Goal: Check status: Check status

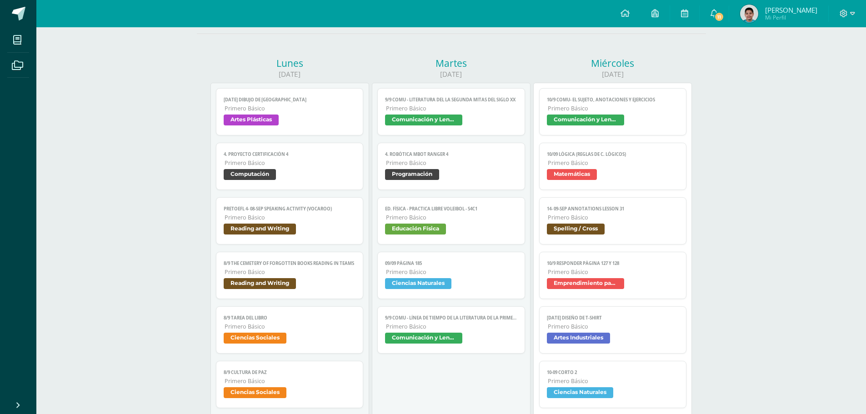
scroll to position [91, 0]
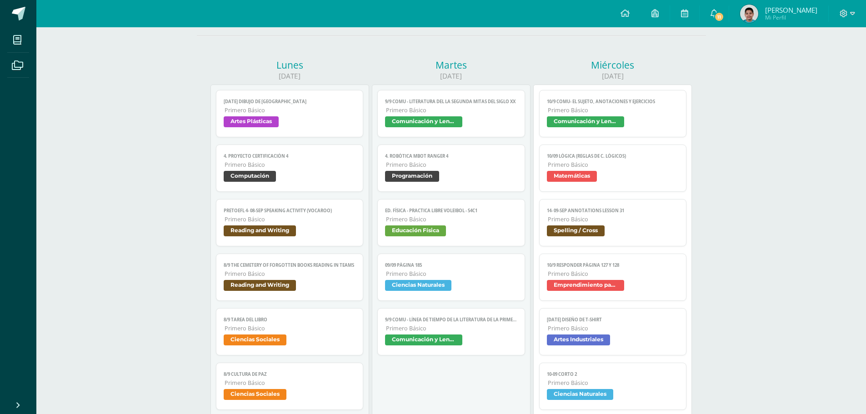
click at [649, 115] on link "10/9 COMU- El sujeto, Anotaciones y ejercicios Primero Básico Comunicación y Le…" at bounding box center [613, 113] width 148 height 47
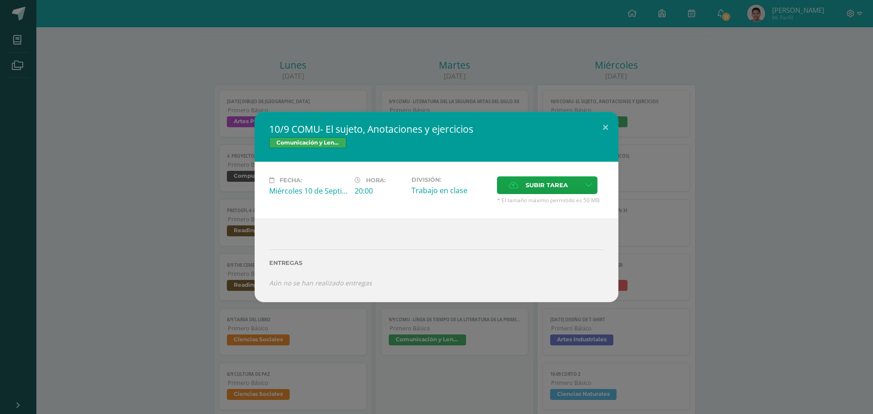
click at [529, 75] on div "10/9 COMU- El sujeto, Anotaciones y ejercicios Comunicación y Lenguaje Fecha: M…" at bounding box center [436, 207] width 873 height 414
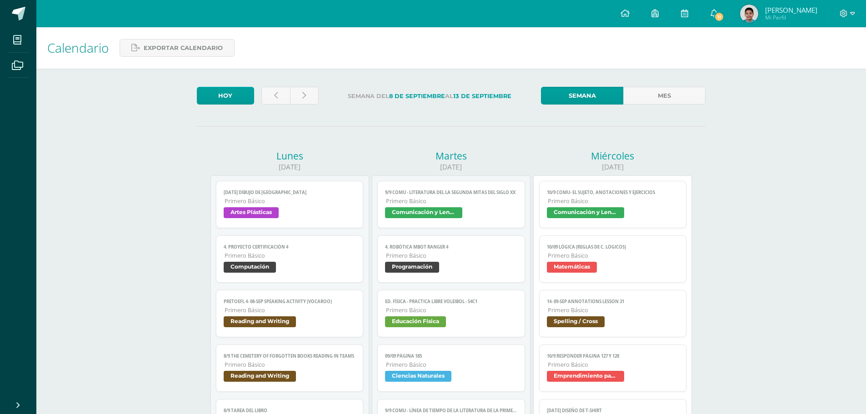
scroll to position [86, 0]
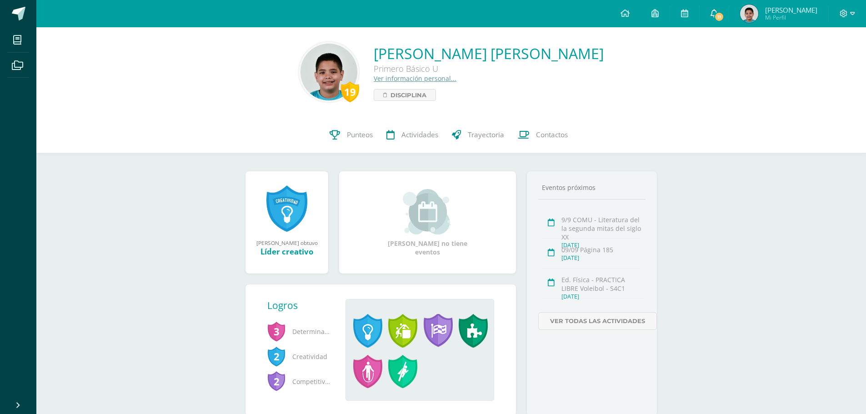
click at [724, 16] on span "11" at bounding box center [719, 17] width 10 height 10
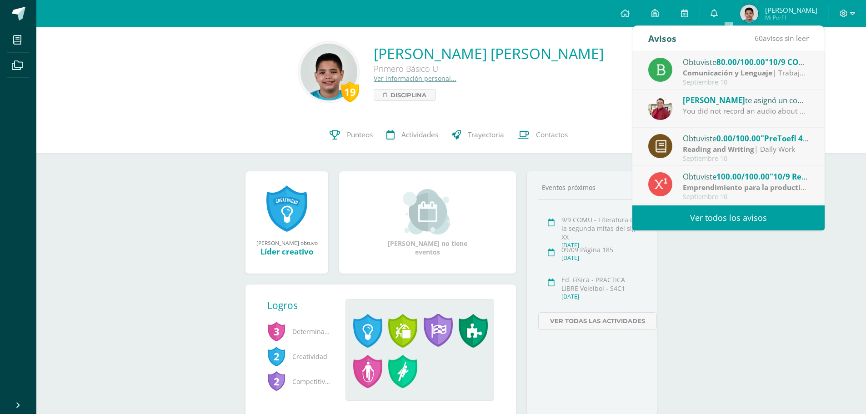
click at [771, 217] on link "Ver todos los avisos" at bounding box center [729, 218] width 192 height 25
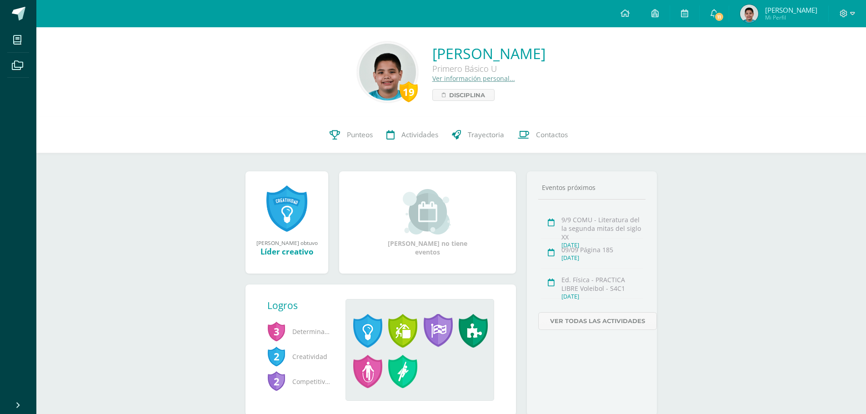
click at [276, 334] on span "3" at bounding box center [276, 331] width 18 height 21
click at [372, 323] on span at bounding box center [367, 331] width 29 height 34
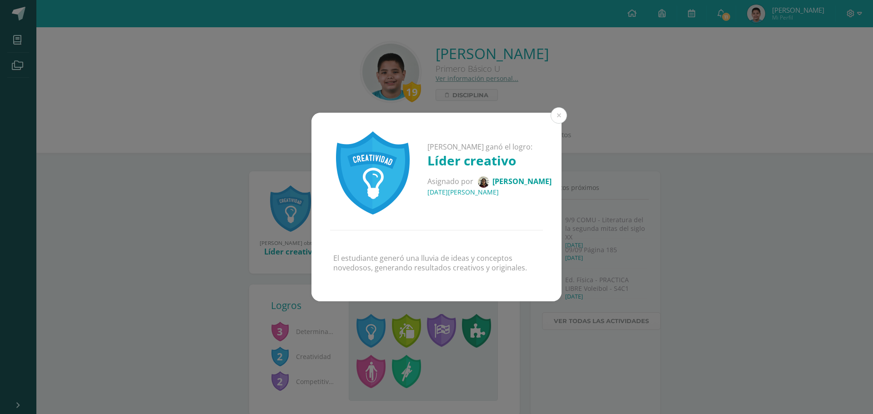
click at [371, 329] on div "Juan Andrés ganó el logro: Líder creativo Asignado por Francis Ramos 21 de Agos…" at bounding box center [436, 207] width 873 height 414
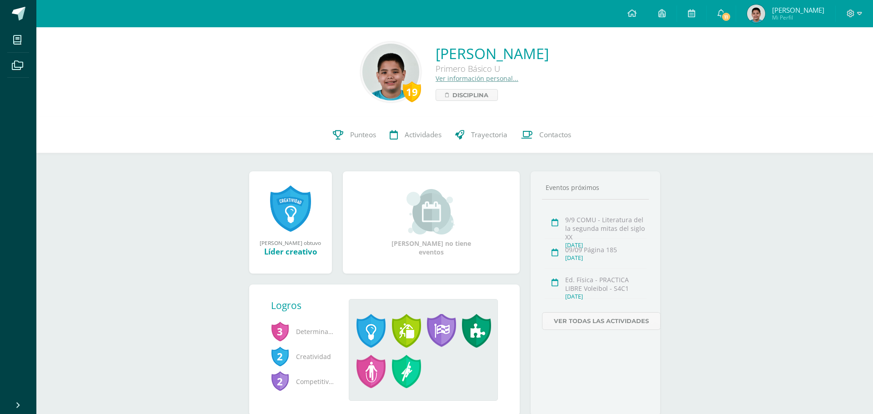
click at [371, 329] on div "Juan Andrés ganó el logro: Líder creativo Asignado por Francis Ramos 21 de Agos…" at bounding box center [436, 207] width 873 height 414
click at [361, 329] on span at bounding box center [367, 331] width 29 height 34
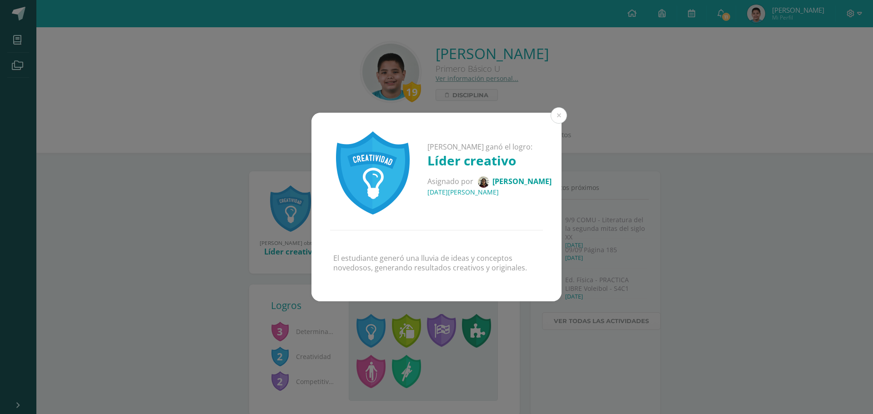
click at [361, 329] on div "Juan Andrés ganó el logro: Líder creativo Asignado por Francis Ramos 21 de Agos…" at bounding box center [436, 207] width 873 height 414
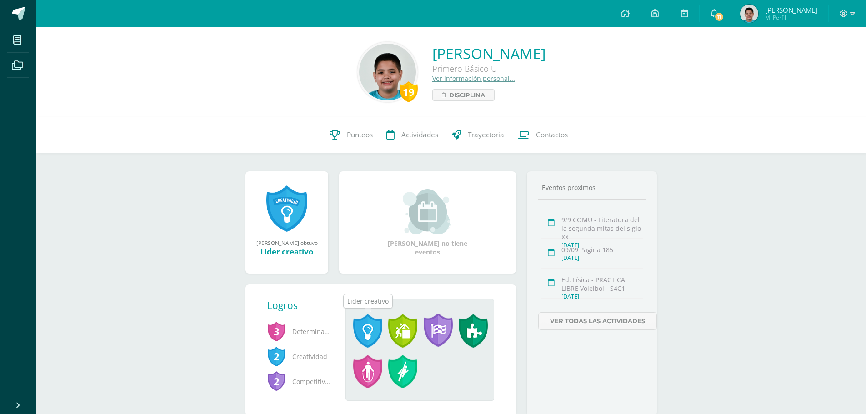
click at [368, 324] on span at bounding box center [367, 331] width 29 height 34
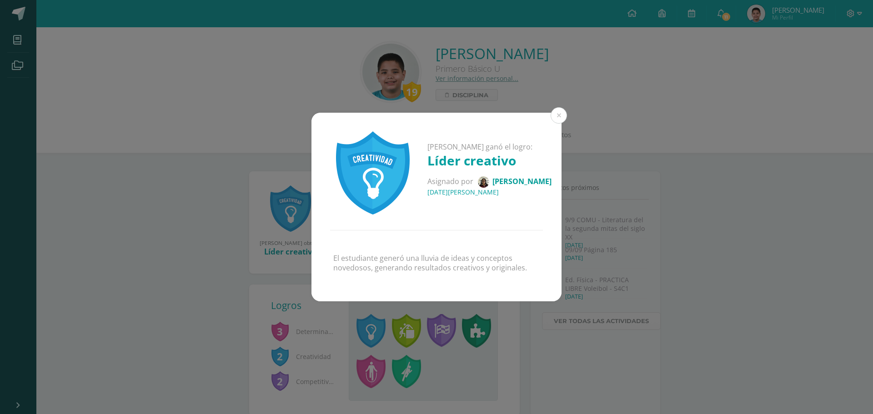
click at [368, 324] on div "Juan Andrés ganó el logro: Líder creativo Asignado por Francis Ramos 21 de Agos…" at bounding box center [436, 207] width 873 height 414
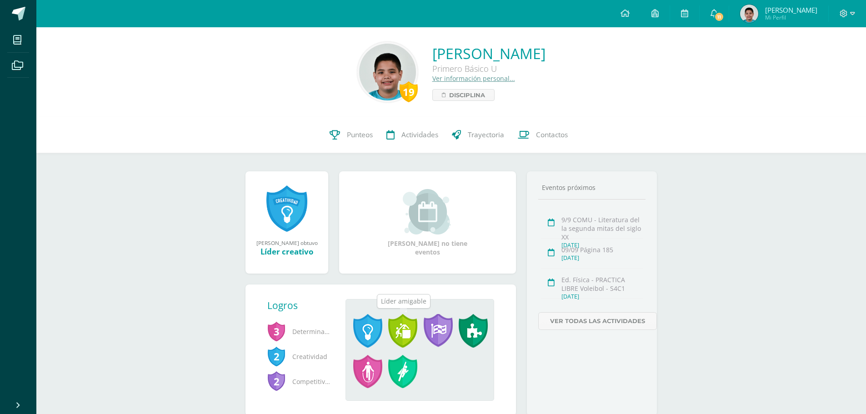
click at [414, 331] on span at bounding box center [402, 331] width 29 height 34
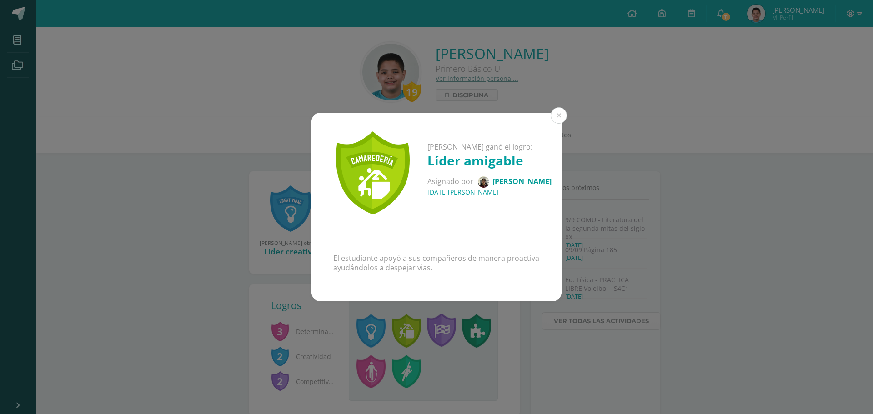
click at [425, 327] on div "Juan Andrés ganó el logro: Líder amigable Asignado por Francis Ramos 21 de Agos…" at bounding box center [436, 207] width 873 height 414
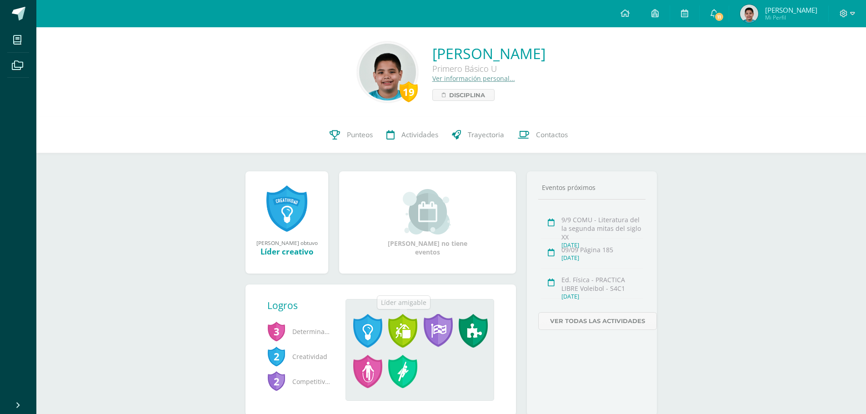
click at [402, 334] on span at bounding box center [402, 331] width 29 height 34
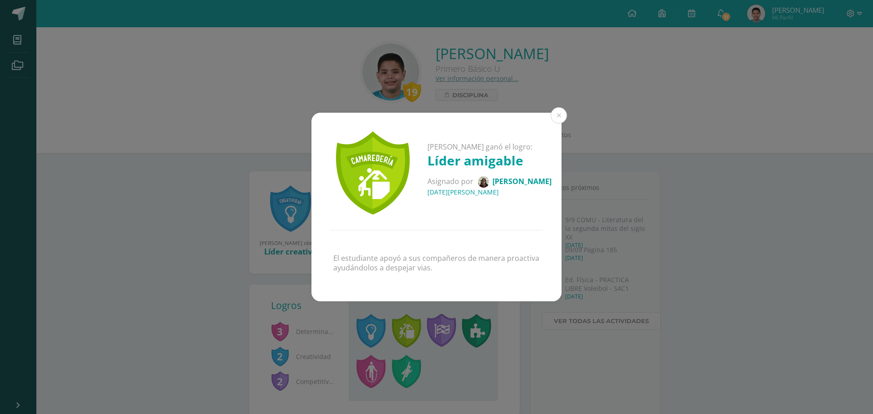
click at [424, 330] on div "Juan Andrés ganó el logro: Líder amigable Asignado por Francis Ramos 21 de Agos…" at bounding box center [436, 207] width 873 height 414
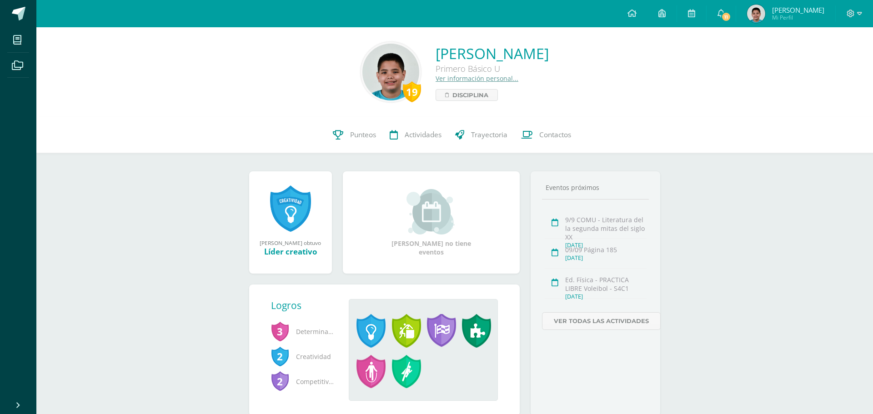
click at [440, 331] on div "Juan Andrés ganó el logro: Líder amigable Asignado por Francis Ramos 21 de Agos…" at bounding box center [436, 207] width 873 height 414
click at [447, 326] on span at bounding box center [438, 331] width 29 height 34
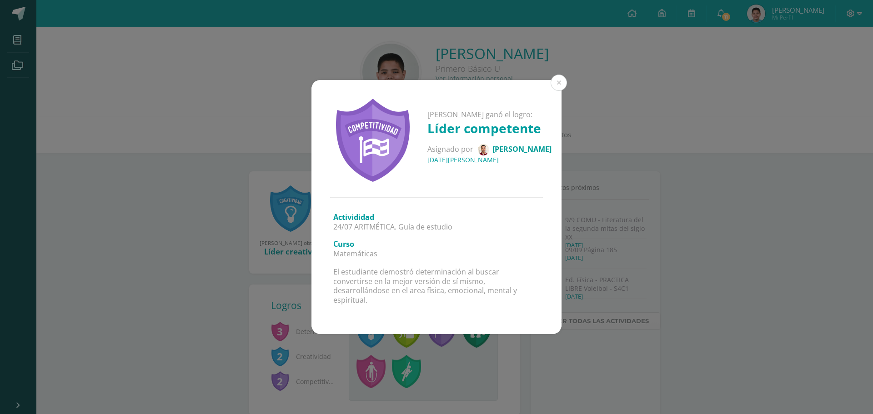
click at [449, 326] on div "Activididad 24/07 ARITMÉTICA. Guía de estudio Curso Matemáticas El estudiante d…" at bounding box center [436, 266] width 250 height 136
click at [440, 327] on div "Activididad 24/07 ARITMÉTICA. Guía de estudio Curso Matemáticas El estudiante d…" at bounding box center [436, 266] width 250 height 136
click at [435, 366] on div "Juan Andrés ganó el logro: Líder competente Asignado por Félix García 07 de Ago…" at bounding box center [436, 207] width 873 height 414
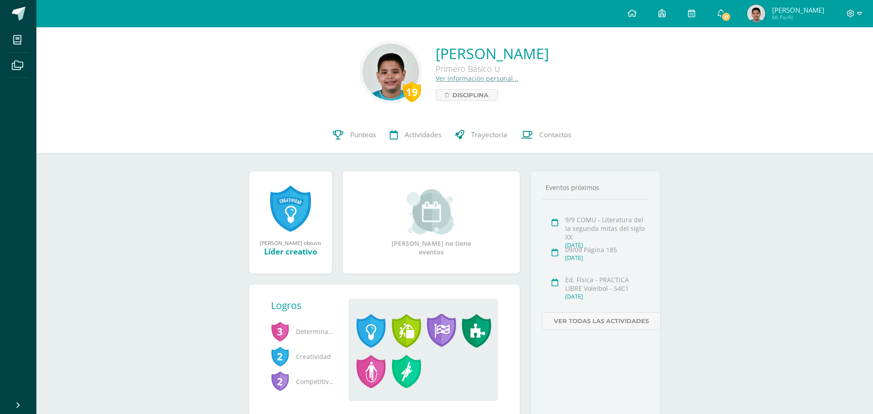
click at [367, 332] on div "Juan Andrés ganó el logro: Líder competente Asignado por Félix García 07 de Ago…" at bounding box center [436, 207] width 873 height 414
click at [367, 332] on span at bounding box center [367, 331] width 29 height 34
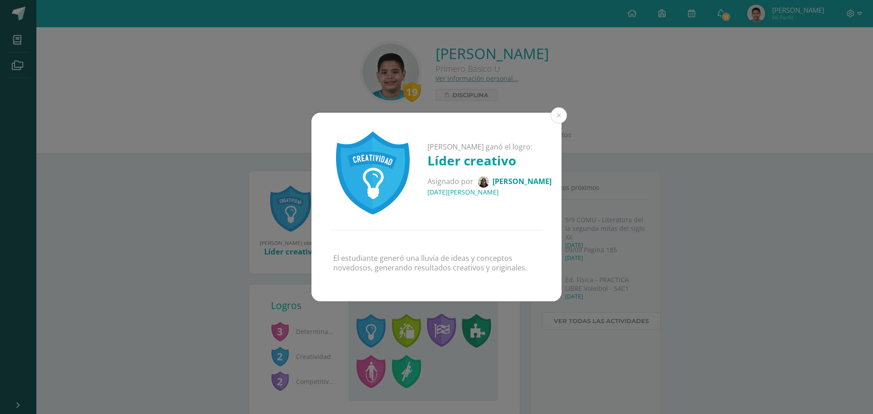
click at [442, 335] on div "Juan Andrés ganó el logro: Líder creativo Asignado por Francis Ramos 21 de Agos…" at bounding box center [436, 207] width 873 height 414
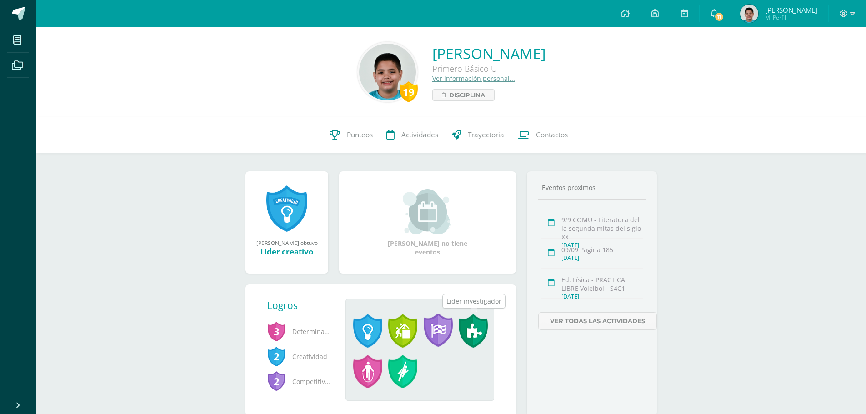
click at [476, 328] on span at bounding box center [473, 331] width 29 height 34
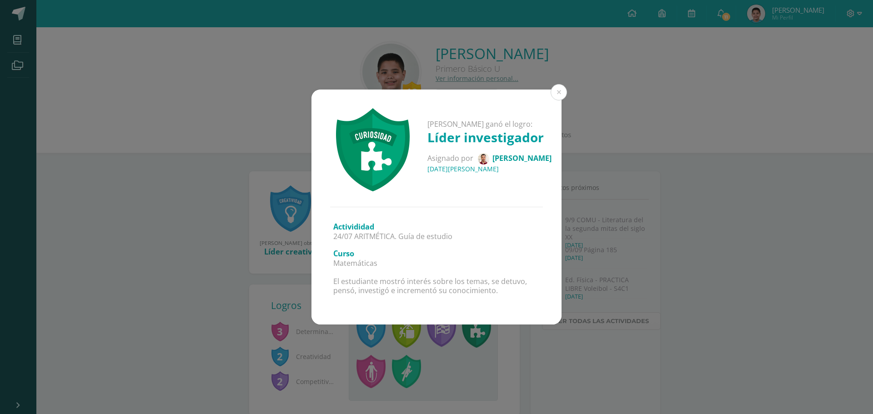
click at [362, 370] on div "Juan Andrés ganó el logro: Líder investigador Asignado por Félix García 07 de A…" at bounding box center [436, 207] width 873 height 414
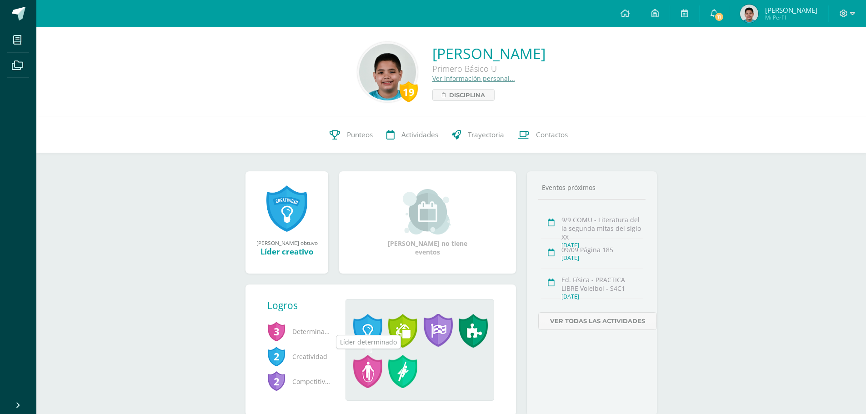
click at [371, 370] on span at bounding box center [367, 372] width 29 height 34
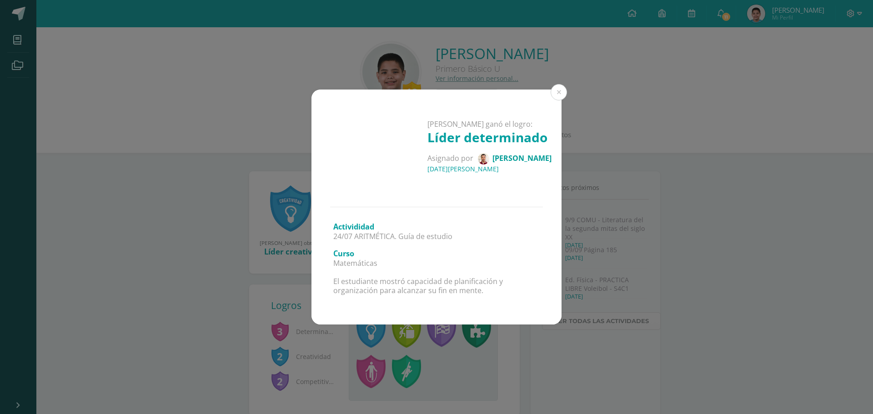
click at [403, 365] on div "Juan Andrés ganó el logro: Líder determinado Asignado por Félix García 07 de Ag…" at bounding box center [436, 207] width 873 height 414
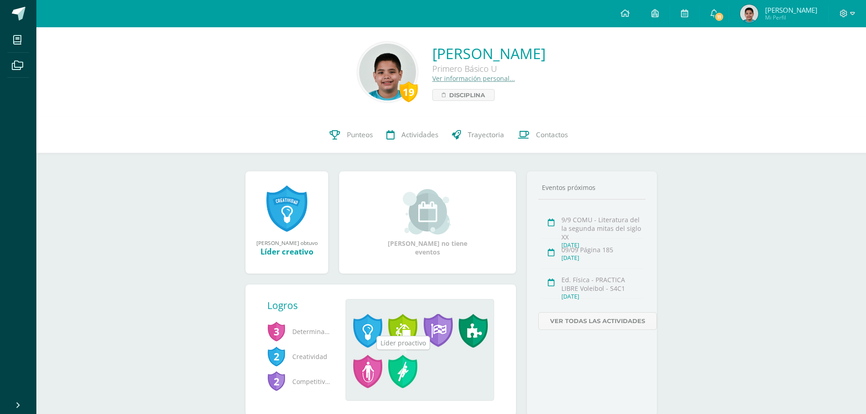
click at [398, 374] on span at bounding box center [402, 372] width 29 height 34
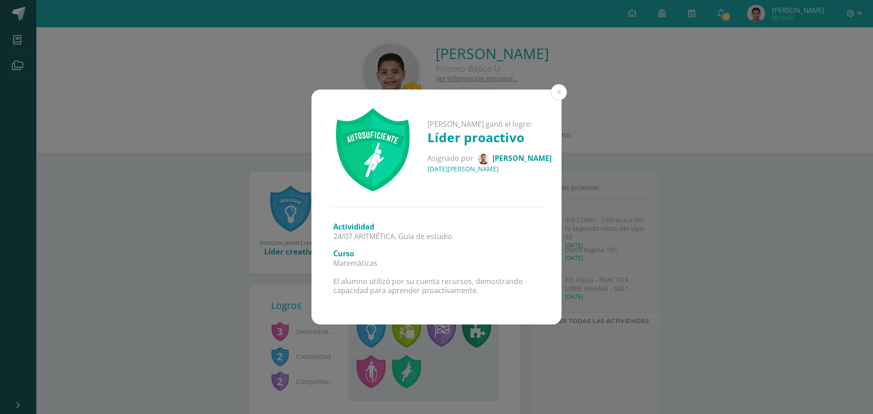
click at [412, 368] on div "Juan Andrés ganó el logro: Líder proactivo Asignado por Félix García 07 de Agos…" at bounding box center [436, 207] width 873 height 414
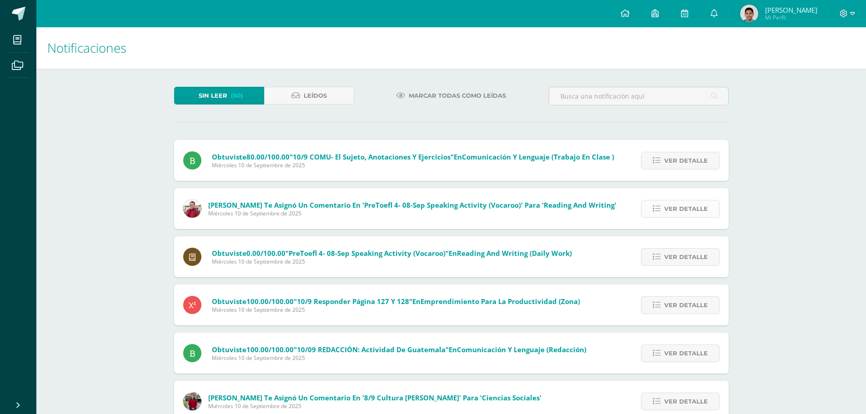
click at [679, 215] on span "Ver detalle" at bounding box center [686, 209] width 44 height 17
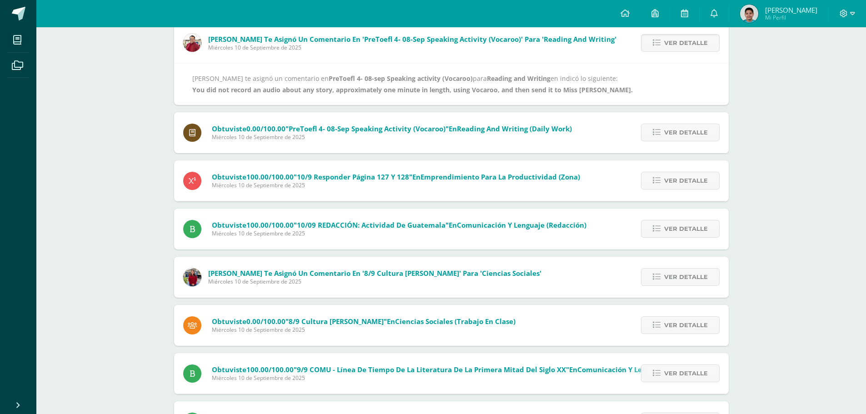
scroll to position [182, 0]
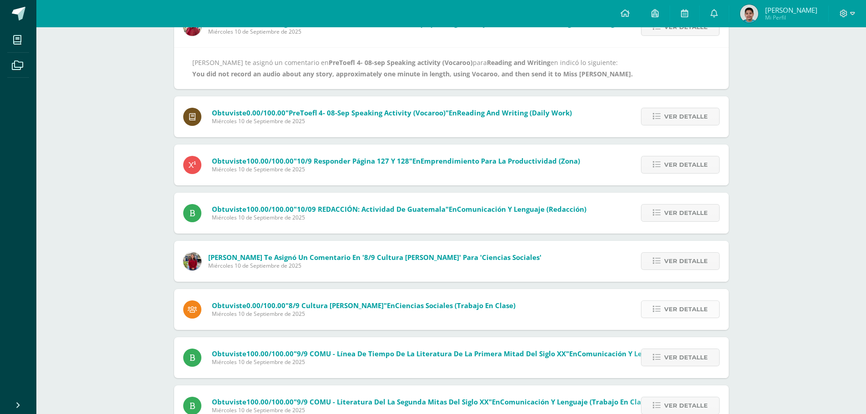
click at [675, 314] on span "Ver detalle" at bounding box center [686, 309] width 44 height 17
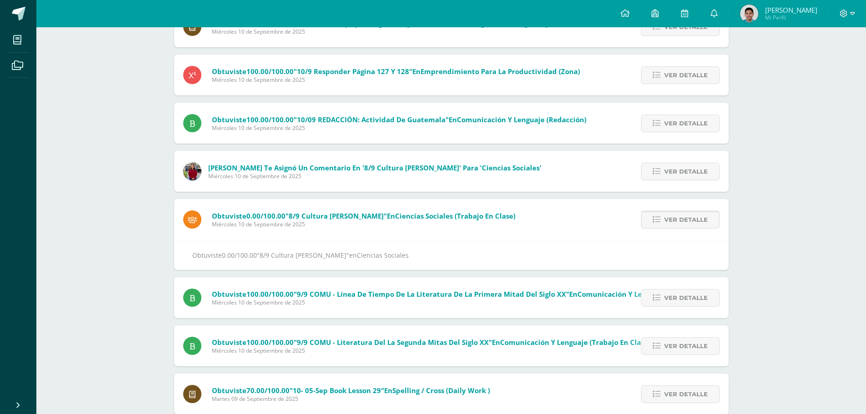
scroll to position [141, 0]
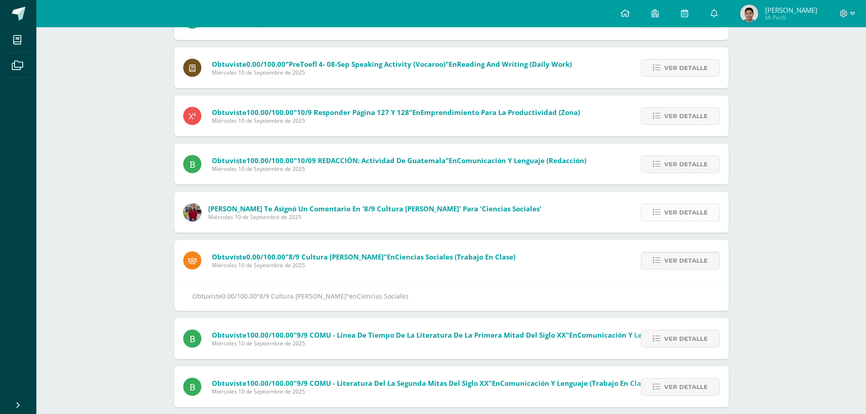
click at [655, 214] on icon at bounding box center [657, 213] width 8 height 8
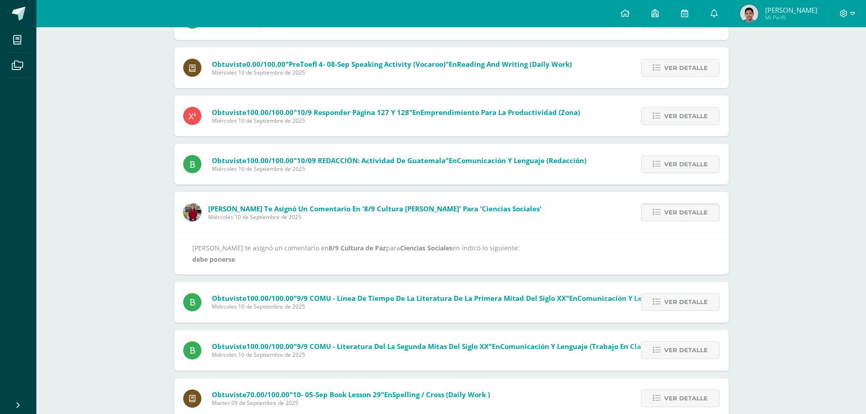
click at [655, 214] on icon at bounding box center [657, 213] width 8 height 8
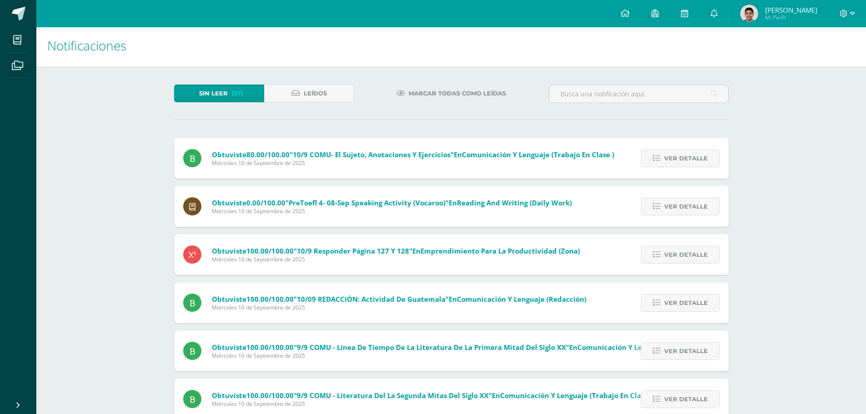
scroll to position [0, 0]
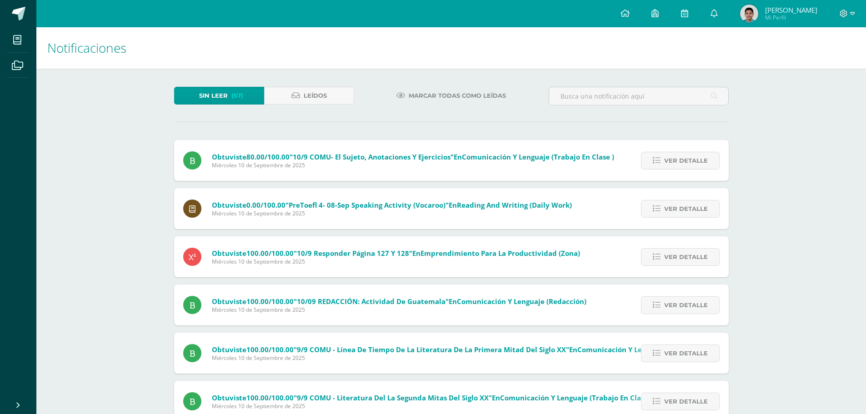
click at [439, 95] on span "Marcar todas como leídas" at bounding box center [457, 95] width 97 height 17
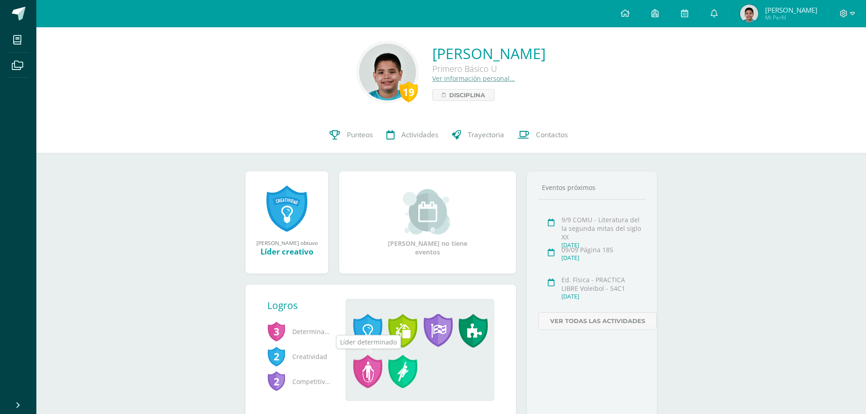
click at [370, 367] on span at bounding box center [367, 372] width 29 height 34
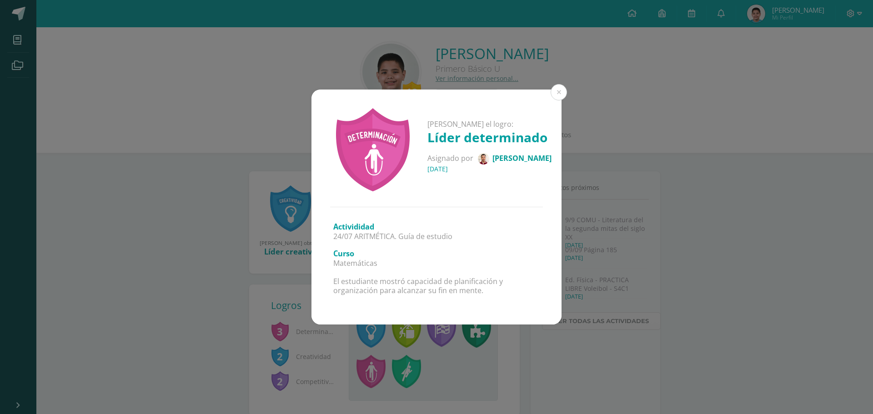
click at [540, 345] on div "Juan Andrés ganó el logro: Líder determinado Asignado por Félix García 07 de Ag…" at bounding box center [436, 207] width 873 height 414
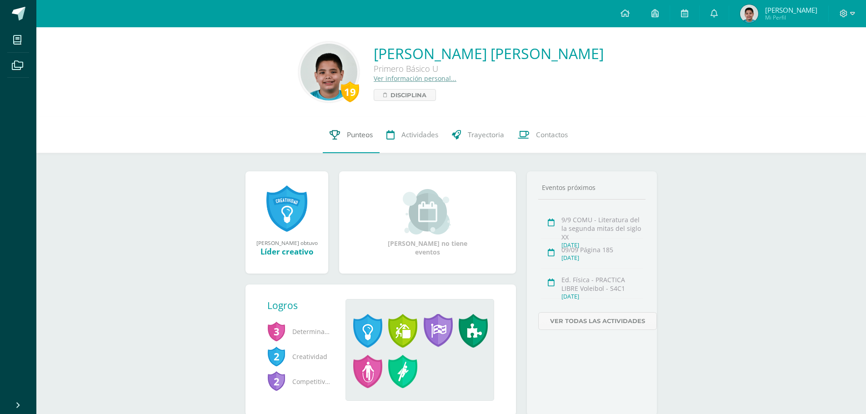
click at [359, 134] on span "Punteos" at bounding box center [360, 135] width 26 height 10
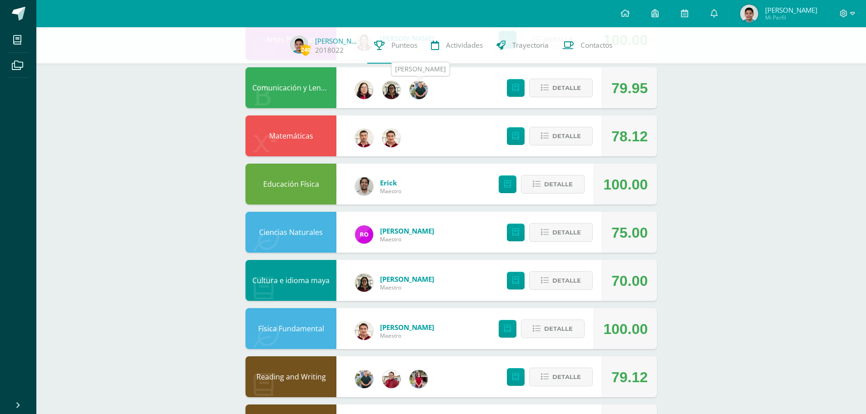
scroll to position [227, 0]
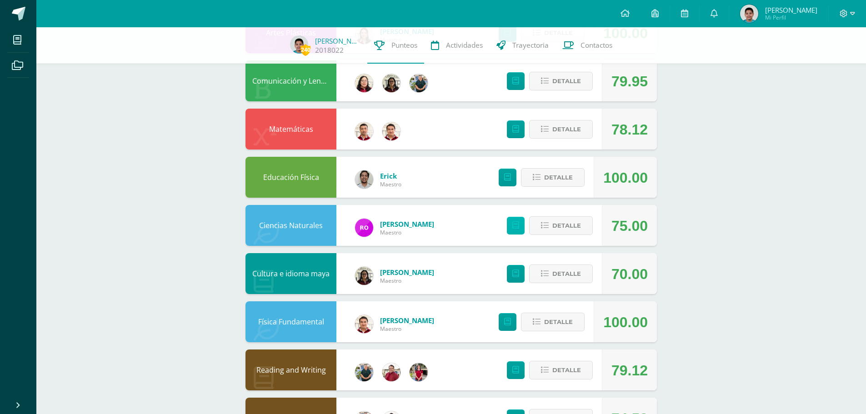
click at [513, 227] on icon at bounding box center [515, 226] width 7 height 8
click at [517, 227] on icon at bounding box center [515, 226] width 7 height 8
